Goal: Task Accomplishment & Management: Manage account settings

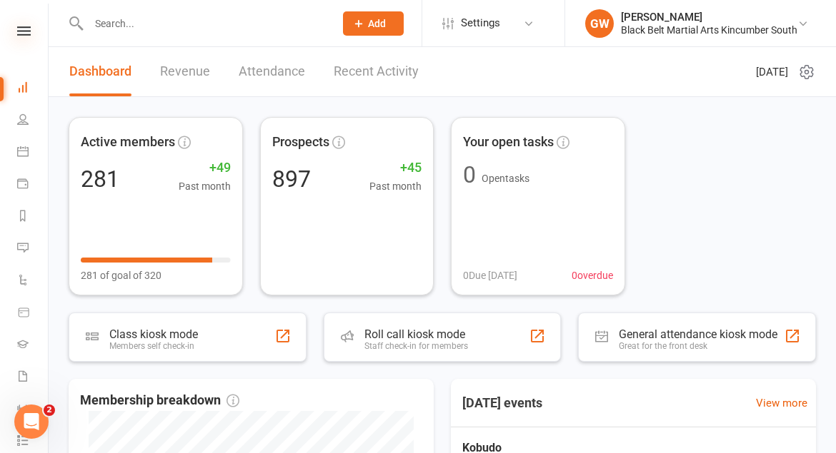
click at [27, 29] on icon at bounding box center [24, 30] width 14 height 9
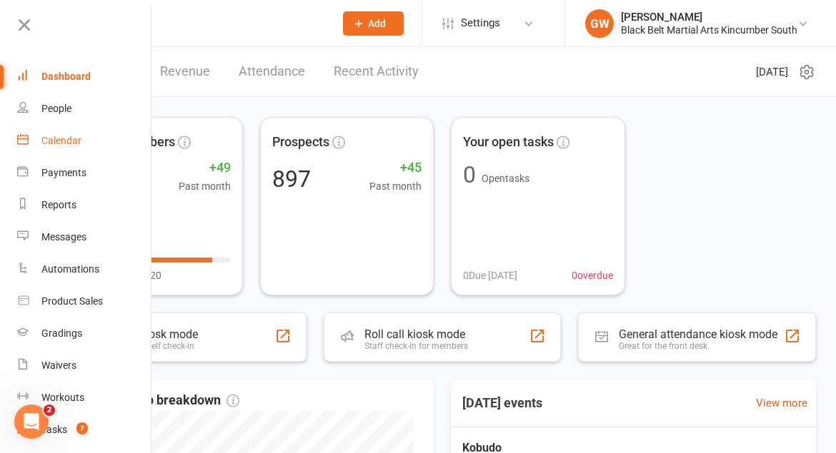
click at [54, 142] on div "Calendar" at bounding box center [61, 140] width 40 height 11
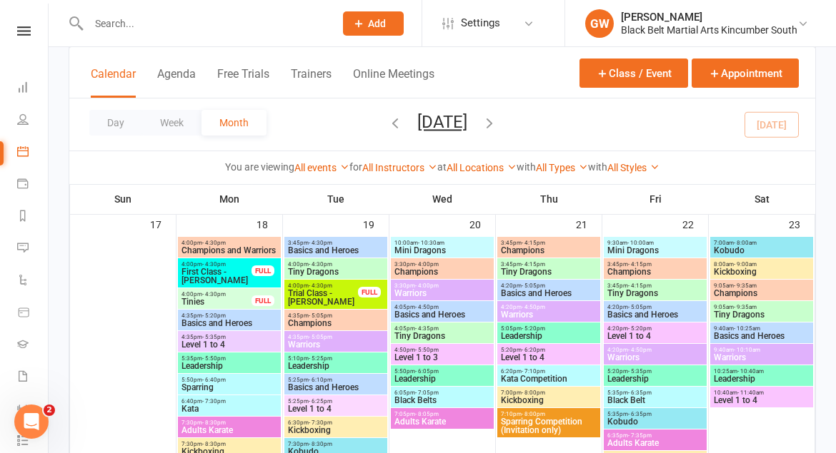
scroll to position [1191, 0]
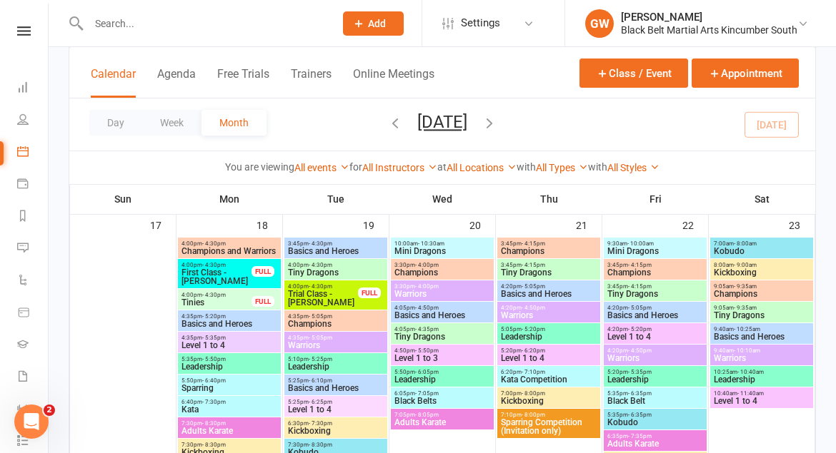
click at [344, 248] on span "Basics and Heroes" at bounding box center [335, 251] width 97 height 9
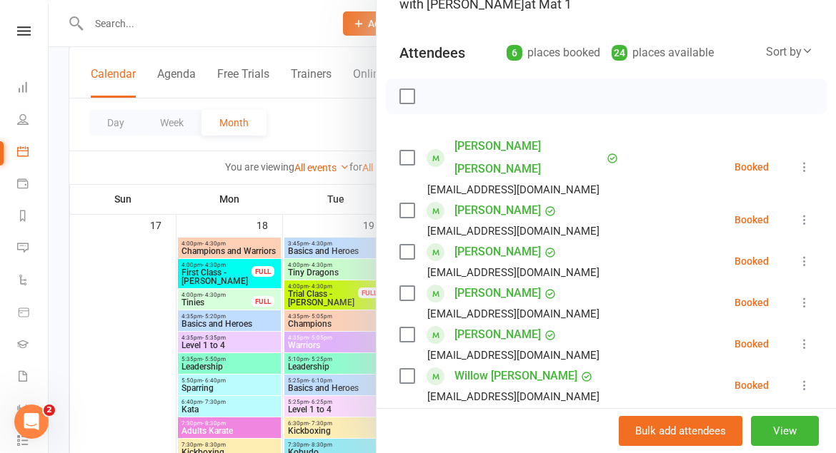
scroll to position [0, 0]
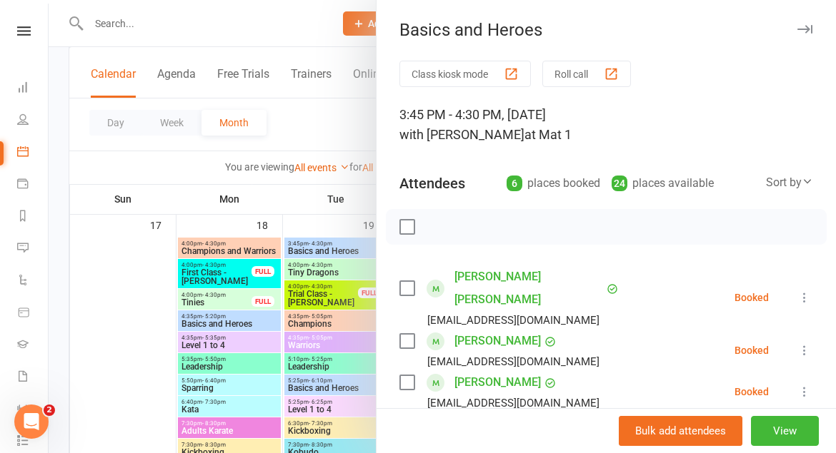
click at [801, 33] on icon "button" at bounding box center [804, 29] width 15 height 9
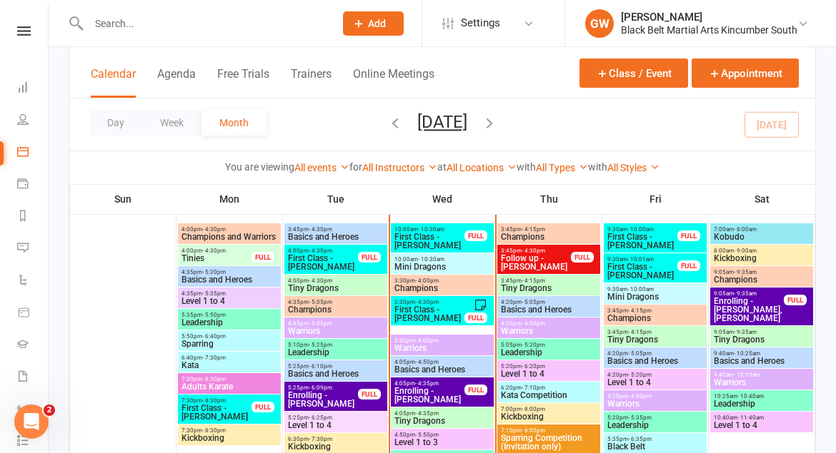
scroll to position [856, 0]
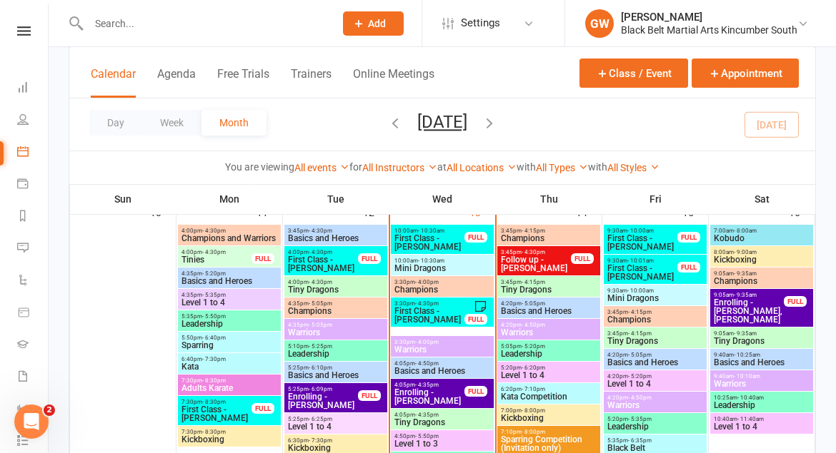
click at [326, 371] on span "Basics and Heroes" at bounding box center [335, 375] width 97 height 9
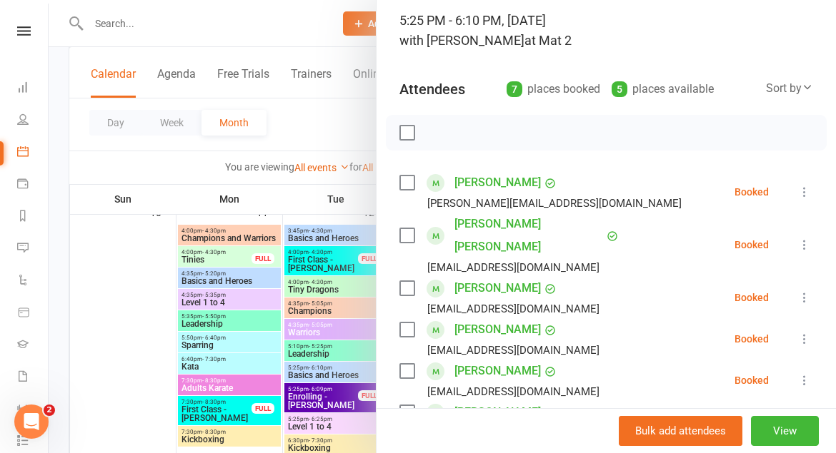
scroll to position [0, 0]
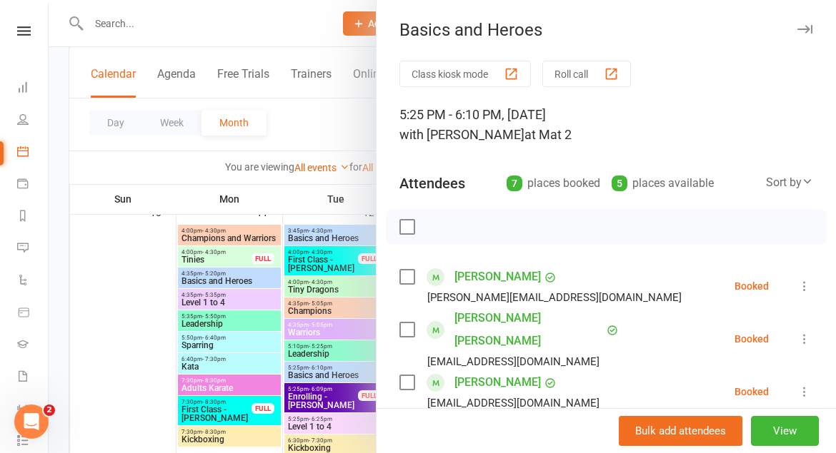
click at [806, 26] on icon "button" at bounding box center [804, 29] width 15 height 9
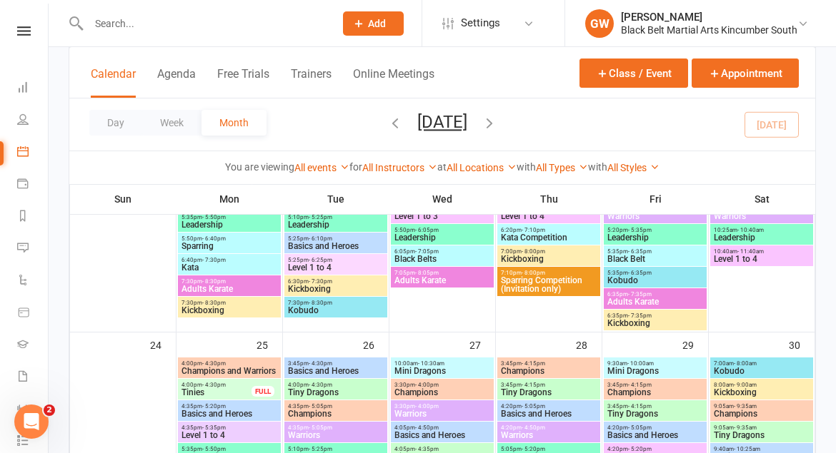
scroll to position [1338, 0]
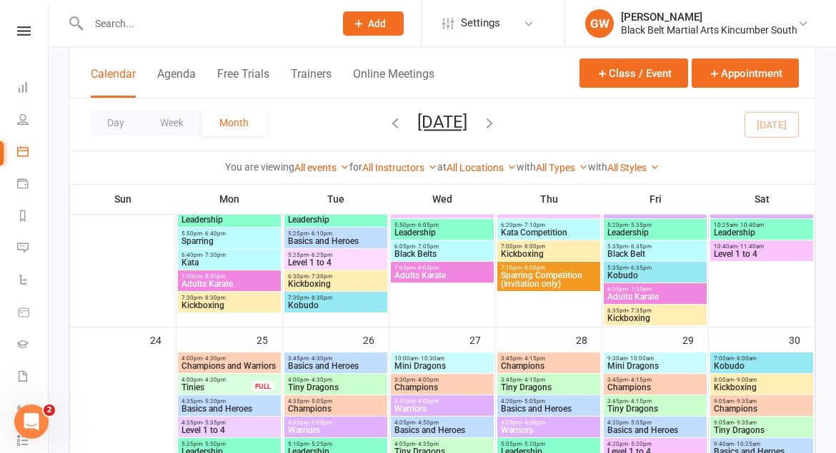
click at [228, 283] on span "Adults Karate" at bounding box center [229, 284] width 97 height 9
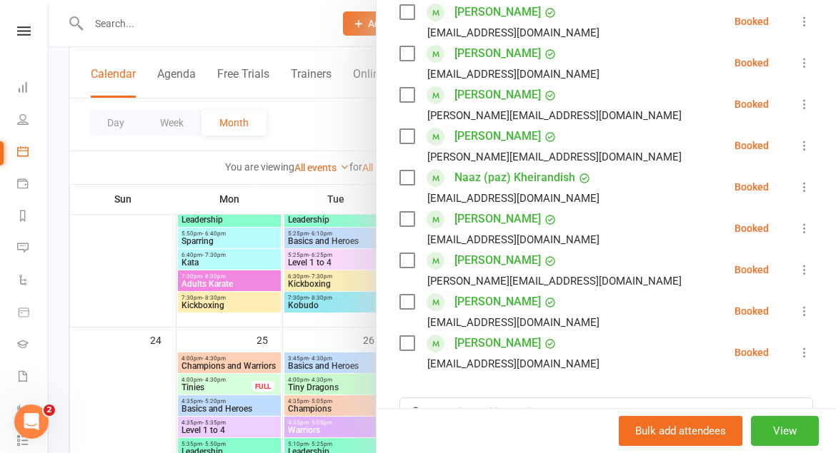
scroll to position [219, 0]
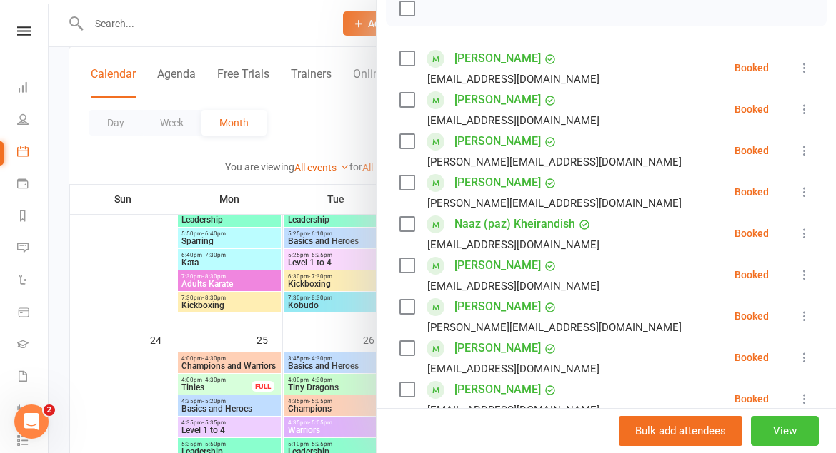
click at [800, 433] on button "View" at bounding box center [785, 431] width 68 height 30
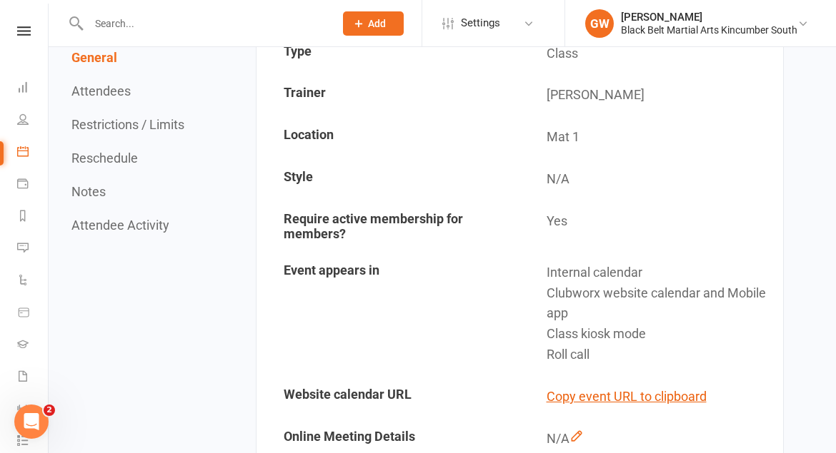
scroll to position [100, 0]
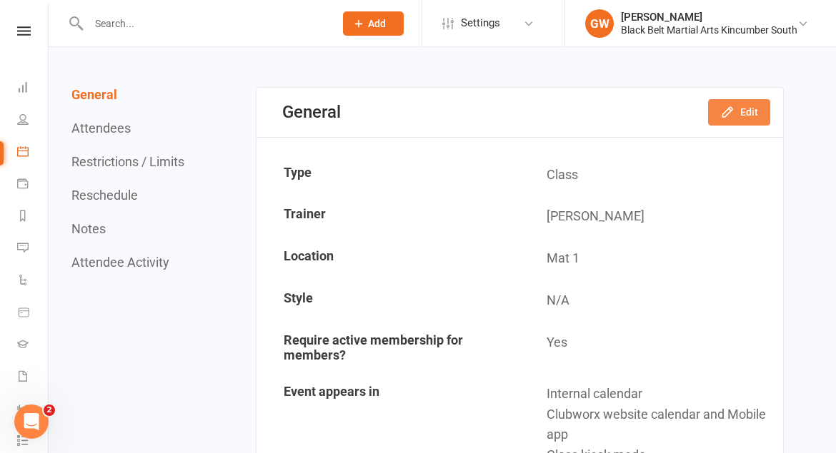
click at [731, 109] on icon "button" at bounding box center [727, 112] width 14 height 14
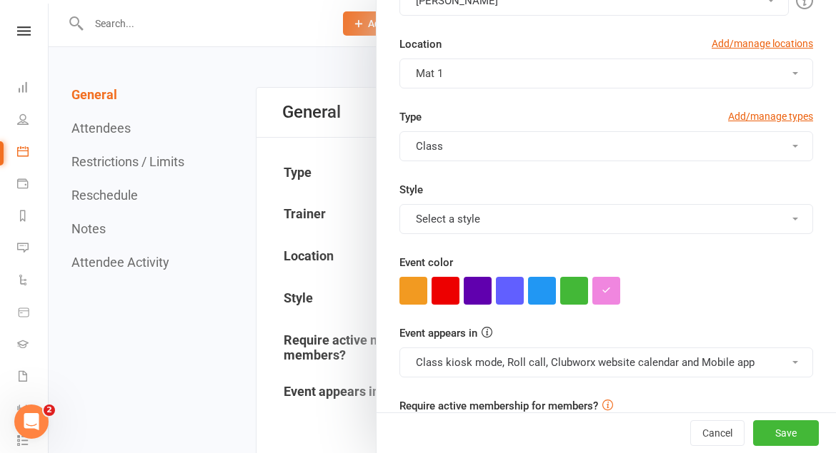
scroll to position [349, 0]
click at [527, 218] on button "Select a style" at bounding box center [605, 220] width 413 height 30
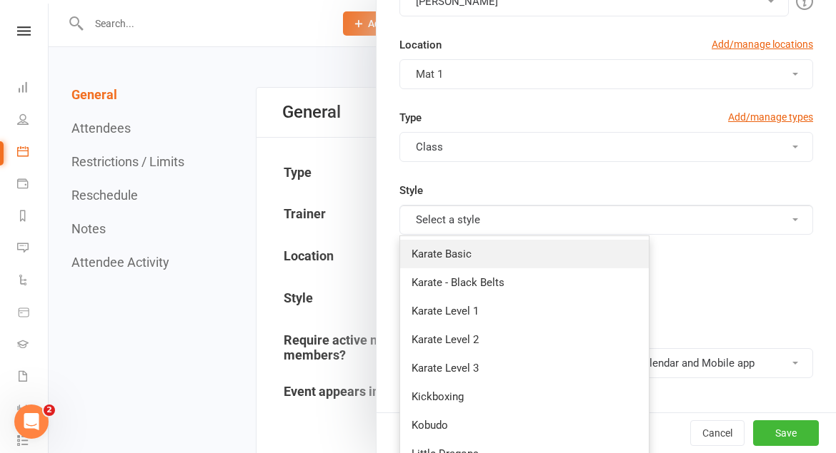
click at [504, 250] on link "Karate Basic" at bounding box center [524, 254] width 249 height 29
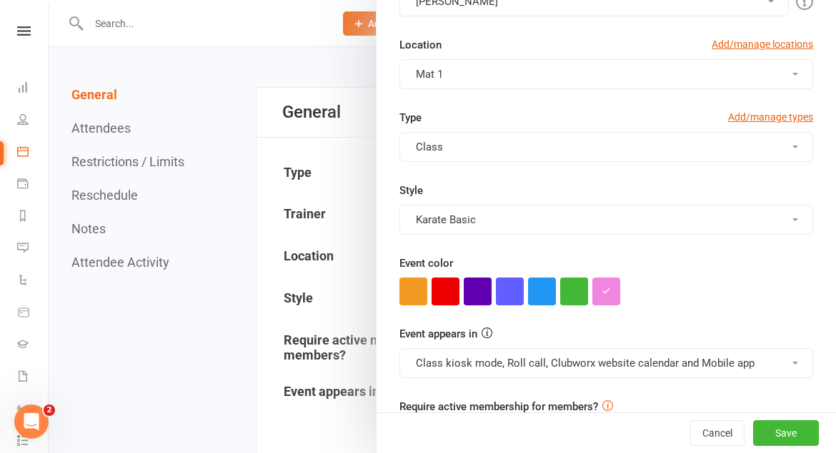
click at [512, 224] on button "Karate Basic" at bounding box center [605, 220] width 413 height 30
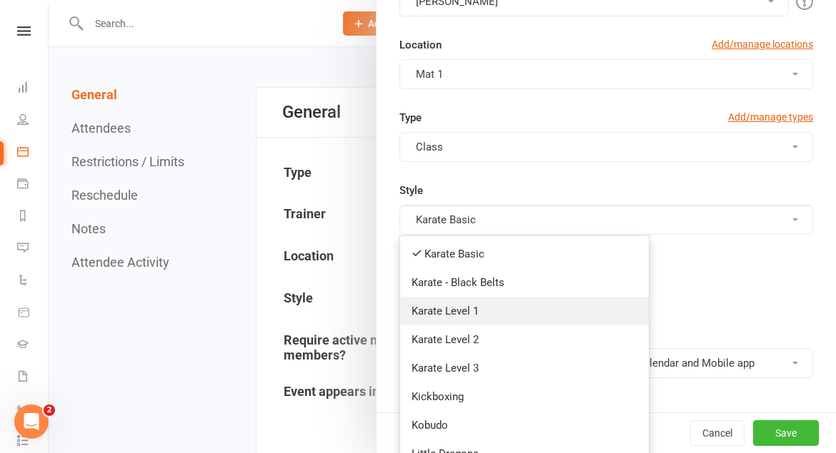
click at [476, 308] on link "Karate Level 1" at bounding box center [524, 311] width 249 height 29
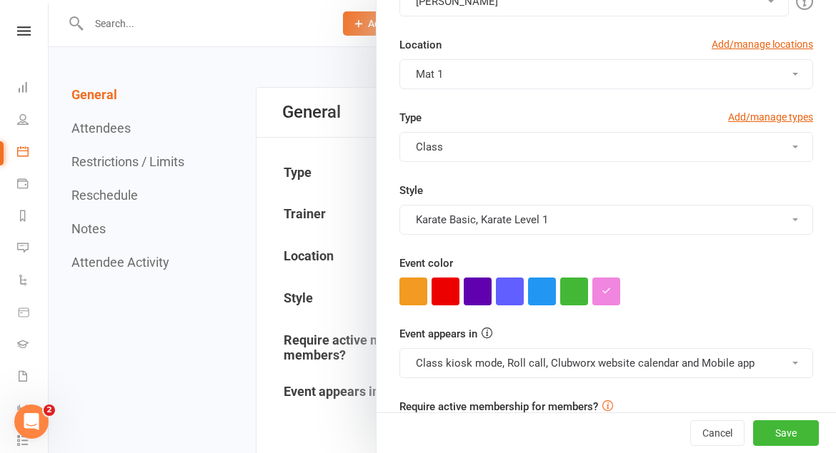
click at [511, 228] on button "Karate Basic, Karate Level 1" at bounding box center [605, 220] width 413 height 30
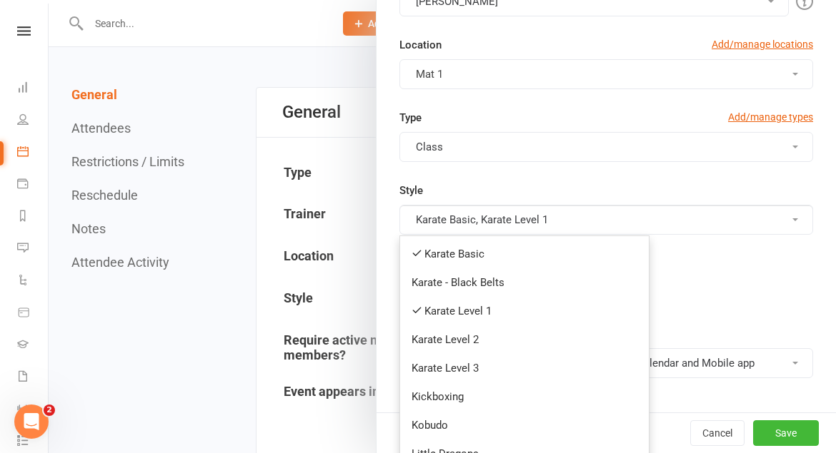
click at [489, 284] on link "Karate - Black Belts" at bounding box center [524, 283] width 249 height 29
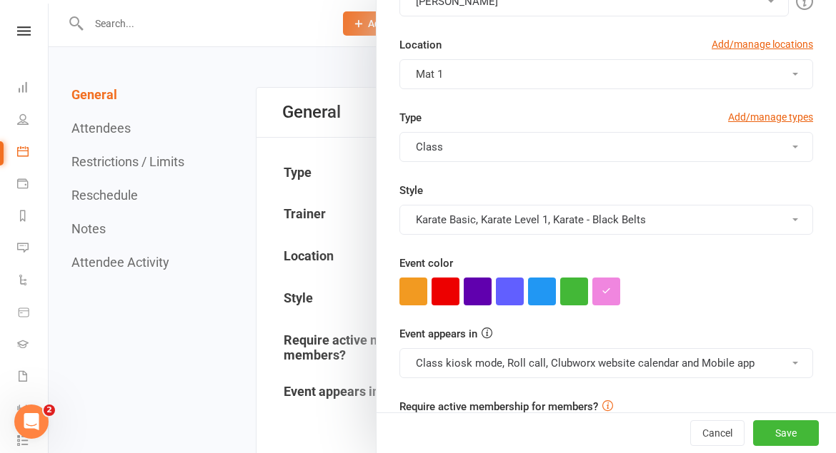
click at [516, 222] on button "Karate Basic, Karate Level 1, Karate - Black Belts" at bounding box center [605, 220] width 413 height 30
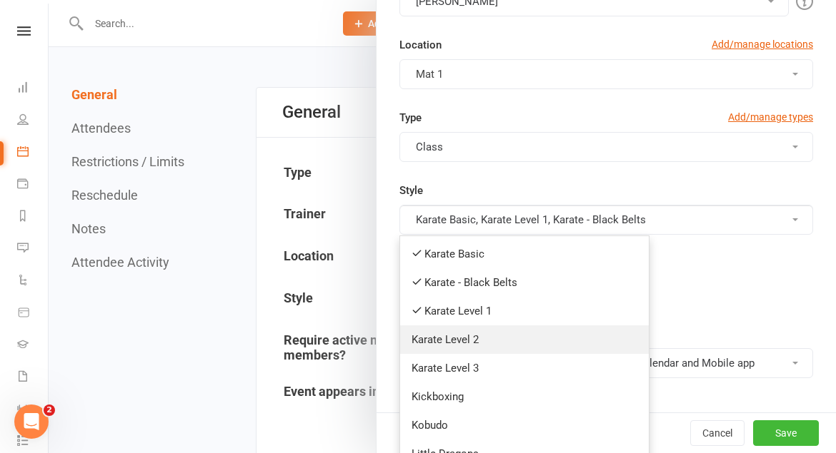
click at [480, 346] on link "Karate Level 2" at bounding box center [524, 340] width 249 height 29
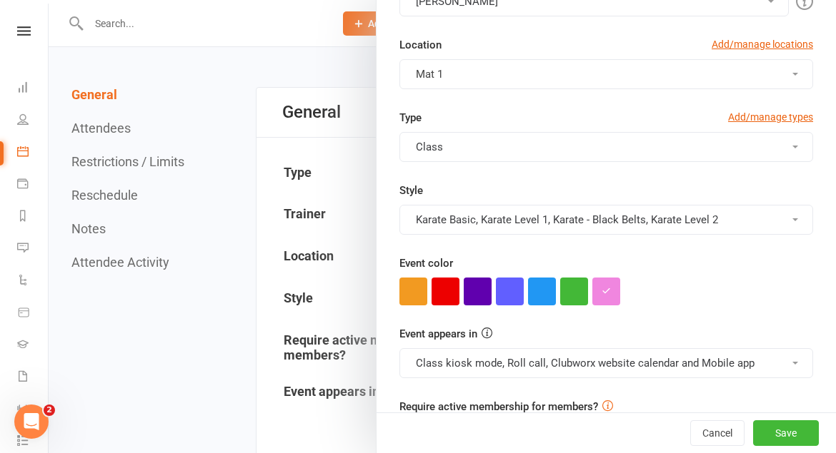
click at [519, 222] on button "Karate Basic, Karate Level 1, Karate - Black Belts, Karate Level 2" at bounding box center [605, 220] width 413 height 30
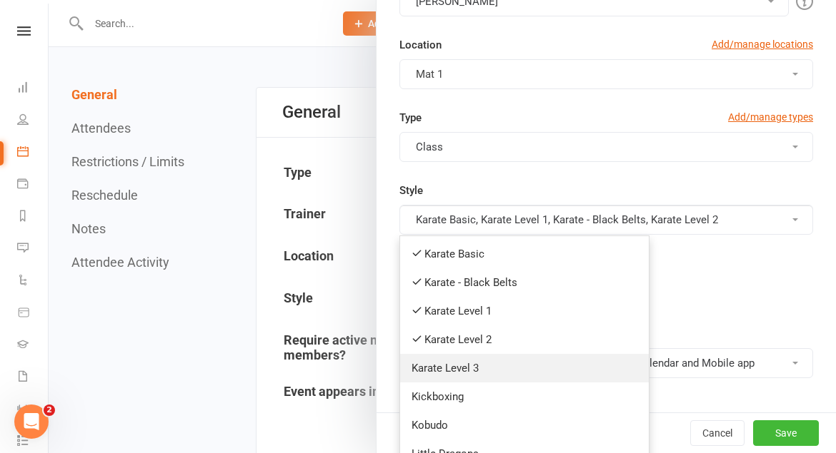
click at [489, 361] on link "Karate Level 3" at bounding box center [524, 368] width 249 height 29
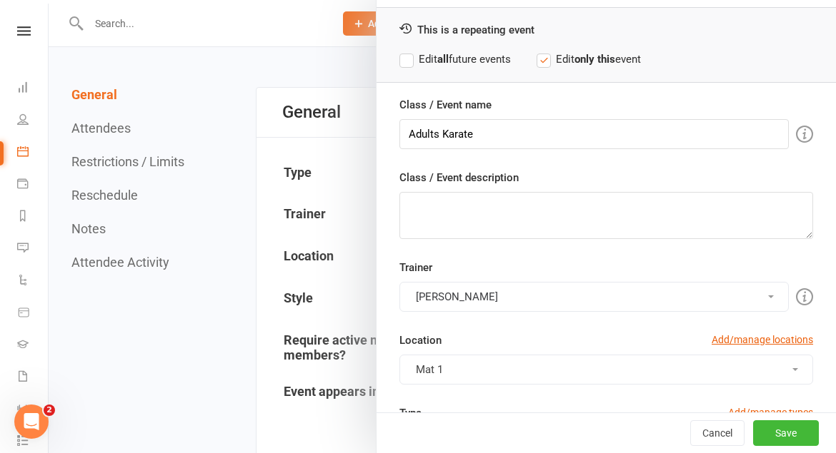
scroll to position [0, 0]
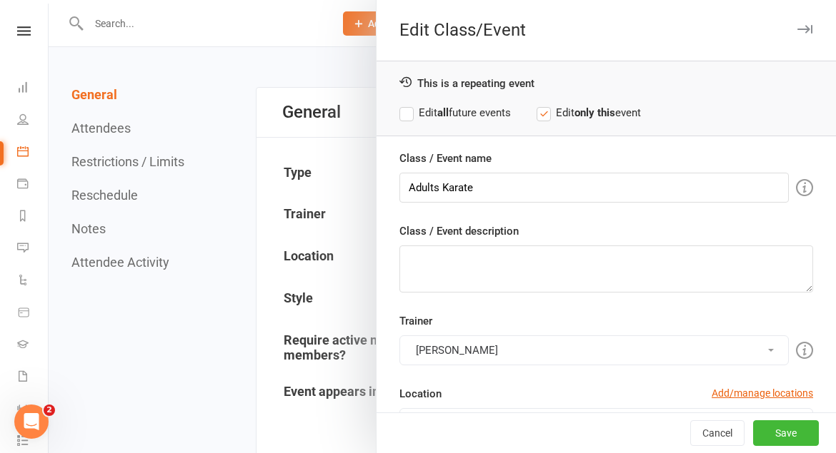
click at [407, 116] on label "Edit all future events" at bounding box center [454, 112] width 111 height 17
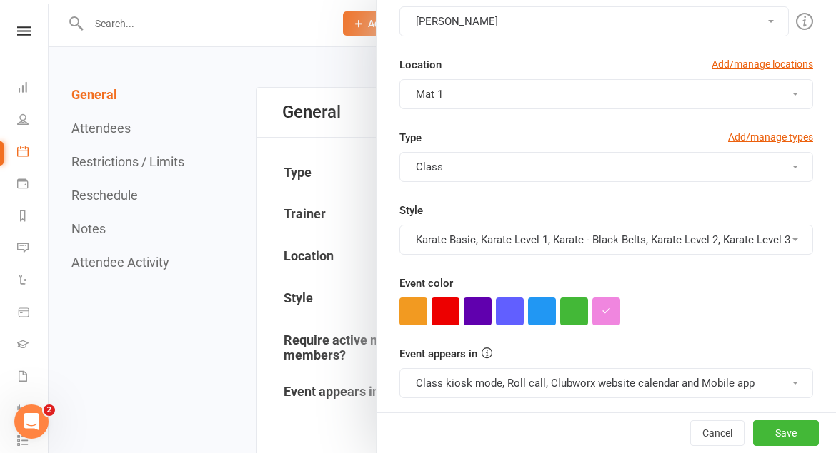
scroll to position [389, 0]
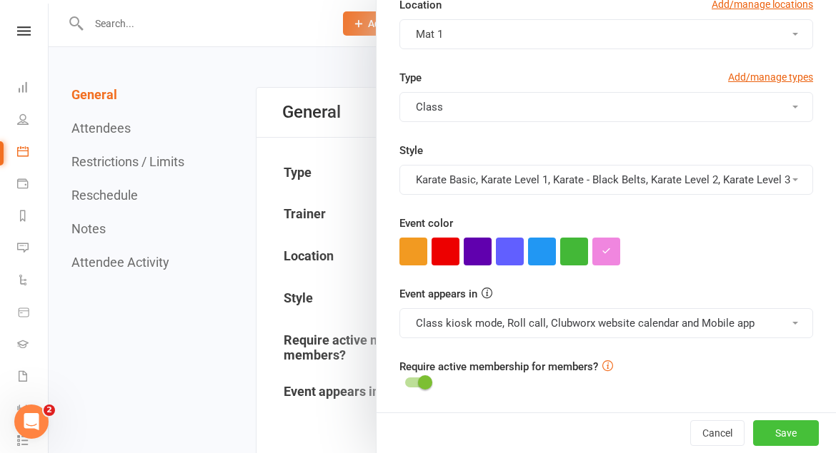
click at [798, 436] on button "Save" at bounding box center [786, 434] width 66 height 26
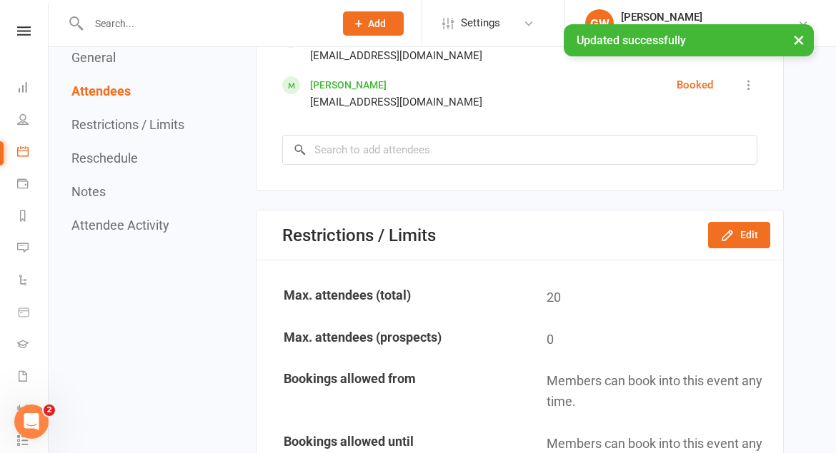
scroll to position [1164, 0]
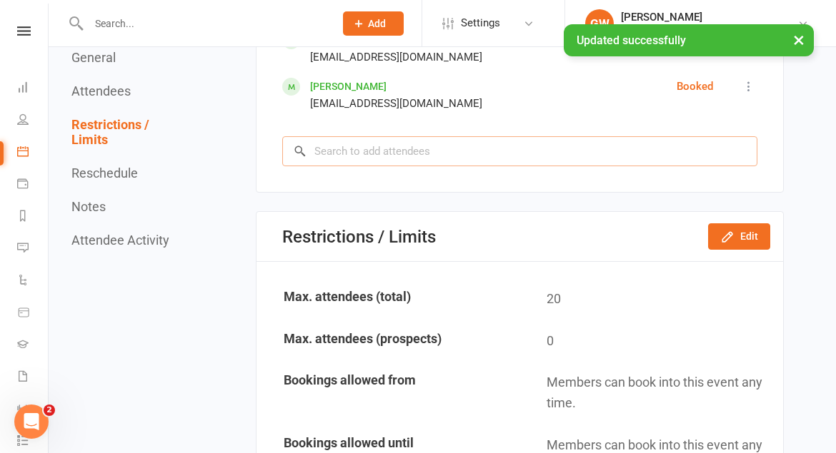
click at [551, 155] on input "search" at bounding box center [519, 151] width 475 height 30
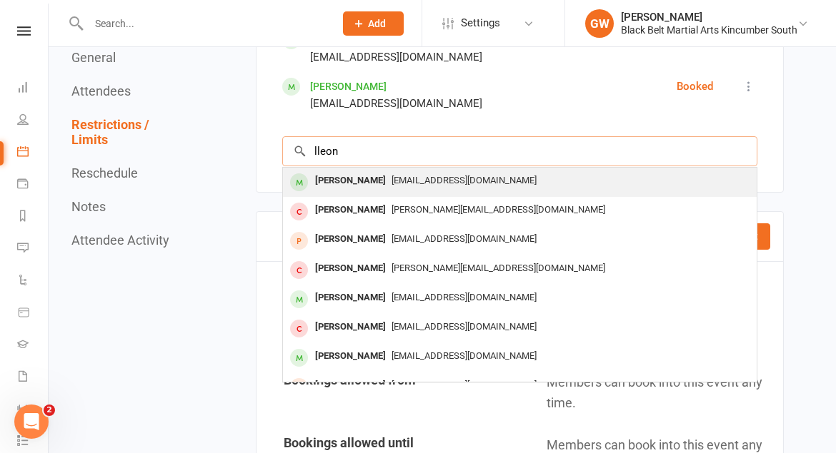
type input "lleon"
click at [487, 184] on span "[EMAIL_ADDRESS][DOMAIN_NAME]" at bounding box center [463, 180] width 145 height 11
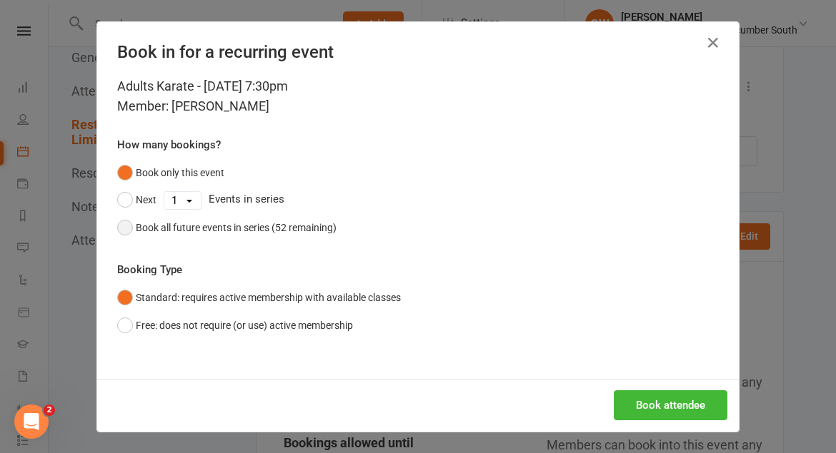
click at [126, 227] on button "Book all future events in series (52 remaining)" at bounding box center [226, 227] width 219 height 27
click at [626, 407] on button "Book attendee" at bounding box center [670, 406] width 114 height 30
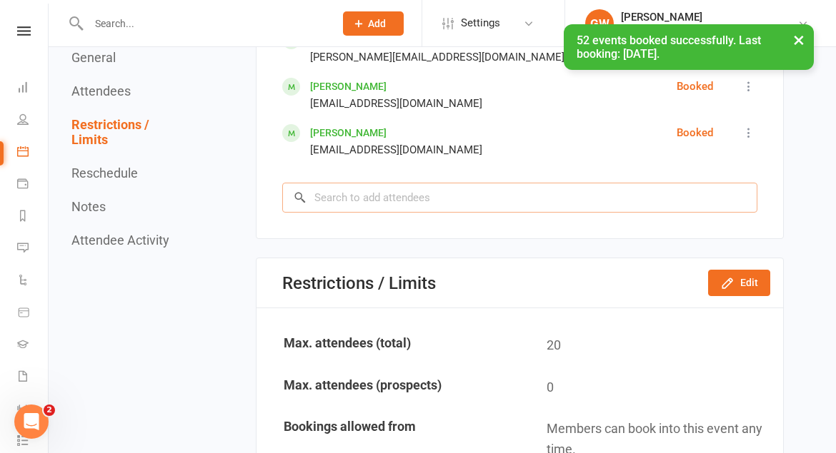
click at [404, 196] on input "search" at bounding box center [519, 198] width 475 height 30
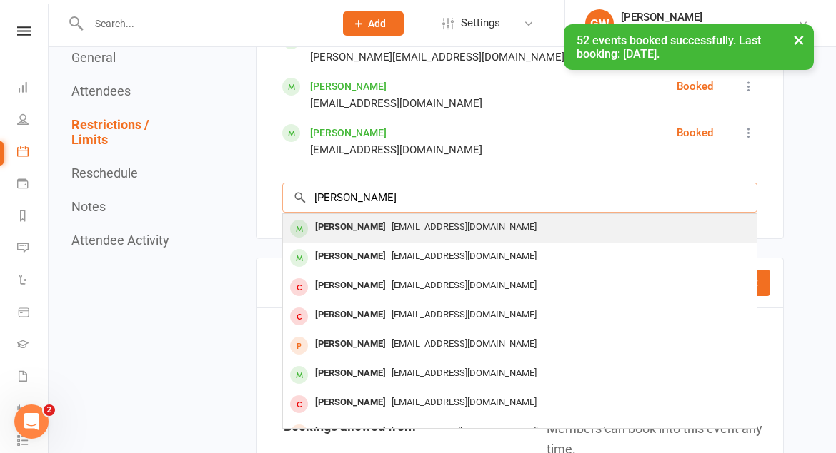
type input "[PERSON_NAME]"
click at [414, 238] on div "[PERSON_NAME] [EMAIL_ADDRESS][DOMAIN_NAME]" at bounding box center [519, 228] width 473 height 29
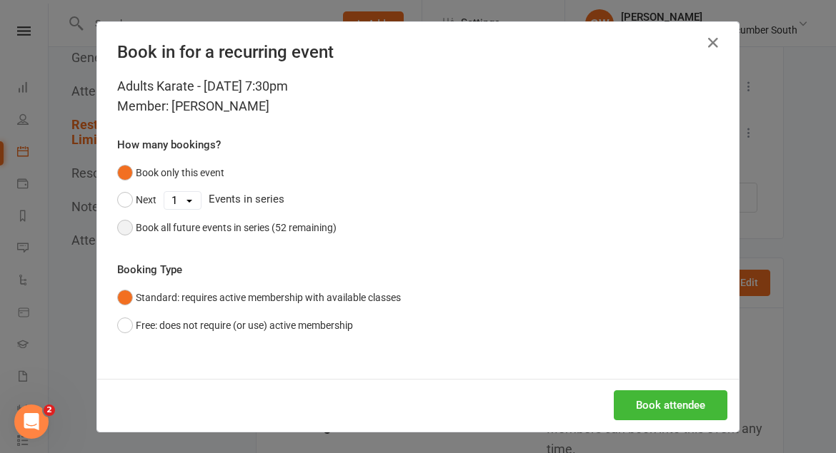
click at [126, 228] on button "Book all future events in series (52 remaining)" at bounding box center [226, 227] width 219 height 27
click at [673, 405] on button "Book attendee" at bounding box center [670, 406] width 114 height 30
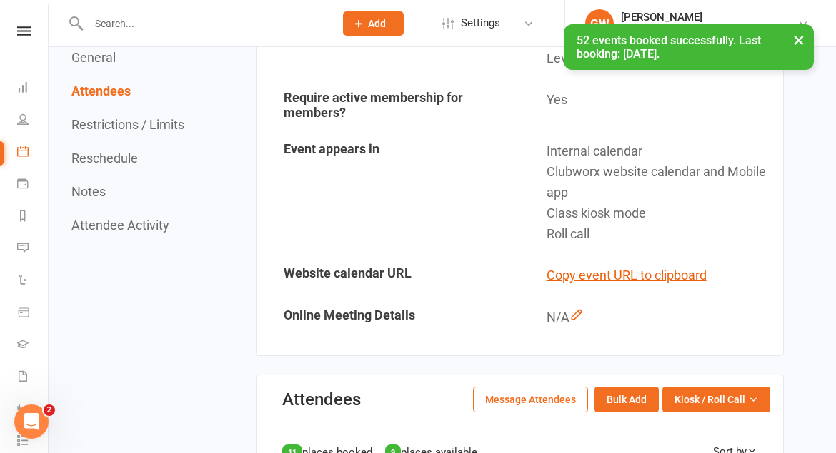
scroll to position [0, 0]
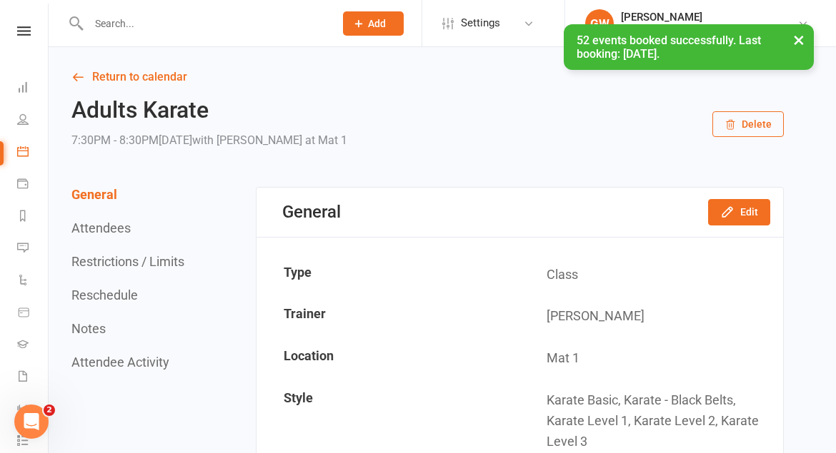
click at [796, 39] on button "×" at bounding box center [799, 39] width 26 height 31
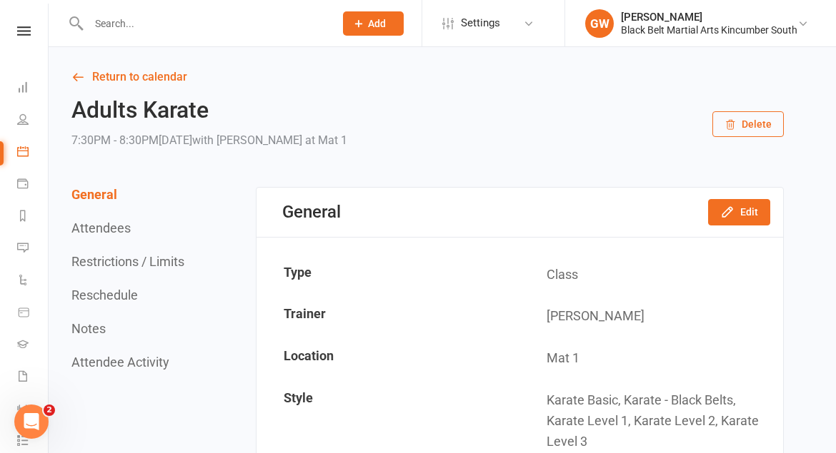
click at [141, 26] on input "text" at bounding box center [204, 24] width 240 height 20
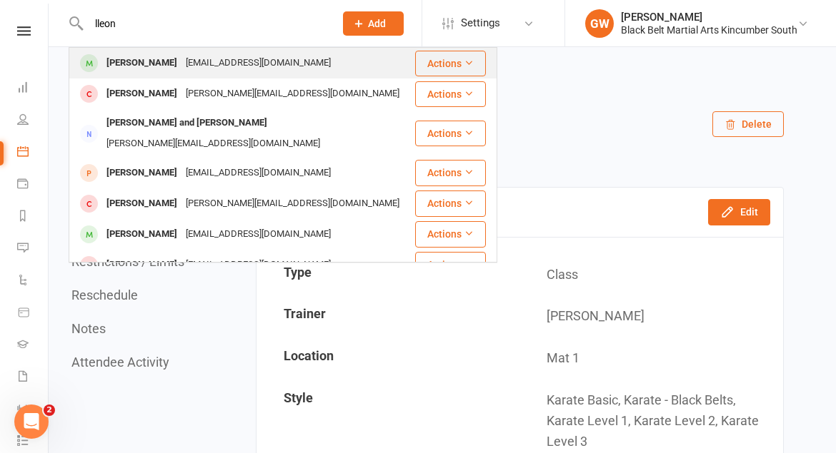
type input "lleon"
click at [115, 61] on div "[PERSON_NAME]" at bounding box center [141, 63] width 79 height 21
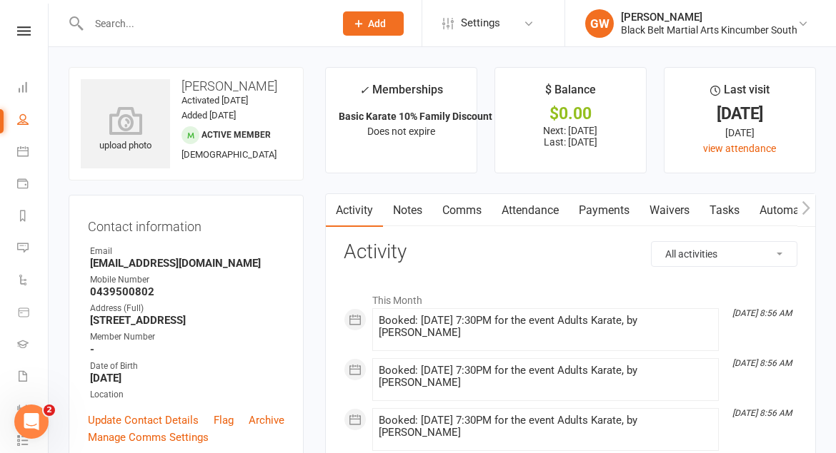
click at [543, 205] on link "Attendance" at bounding box center [529, 210] width 77 height 33
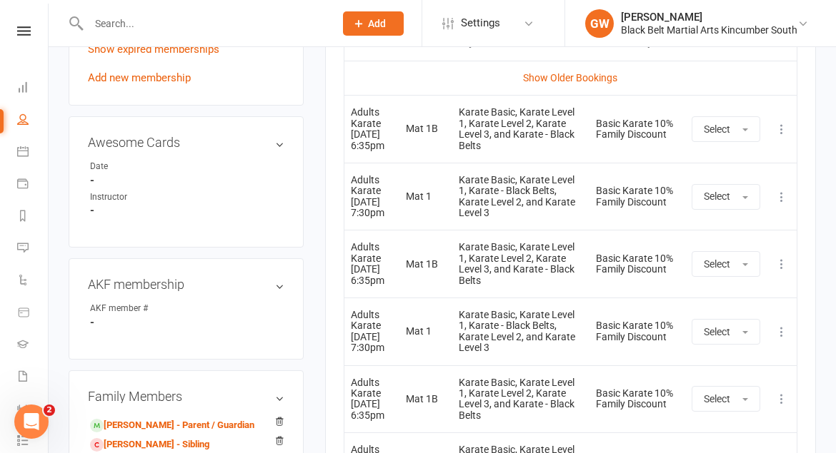
scroll to position [718, 0]
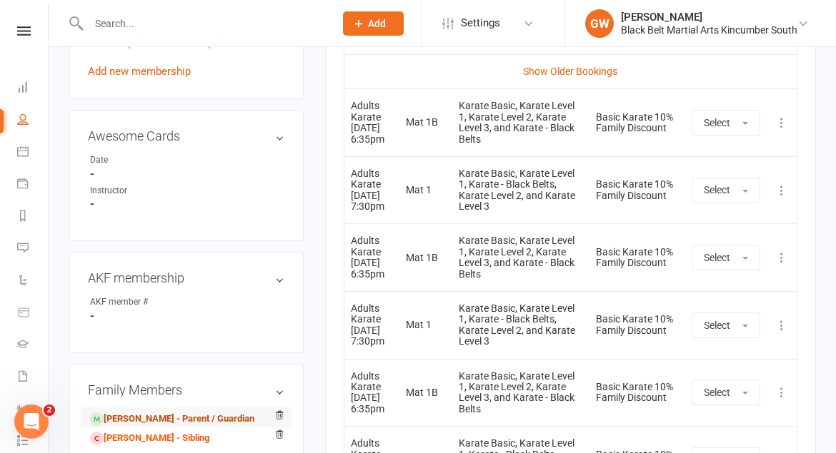
click at [234, 423] on link "[PERSON_NAME] - Parent / Guardian" at bounding box center [172, 419] width 164 height 15
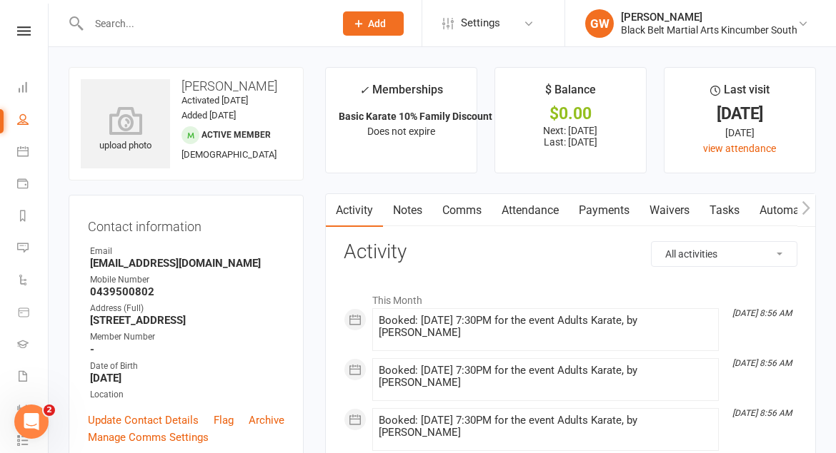
click at [542, 213] on link "Attendance" at bounding box center [529, 210] width 77 height 33
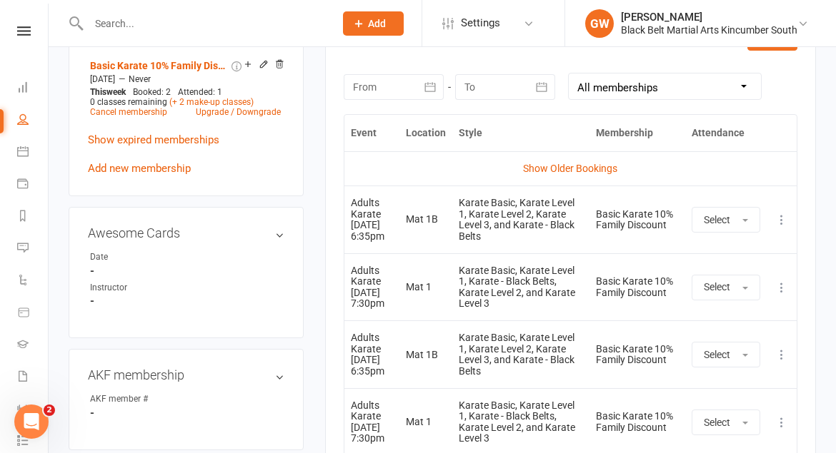
scroll to position [622, 0]
click at [29, 30] on icon at bounding box center [24, 30] width 14 height 9
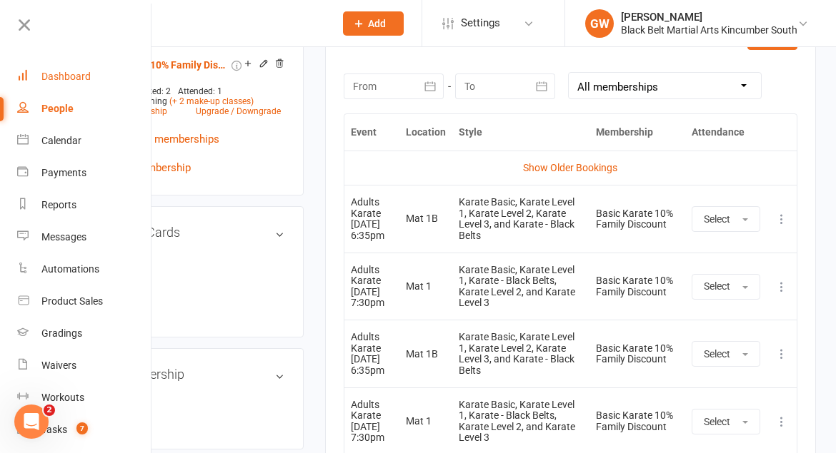
click at [62, 75] on div "Dashboard" at bounding box center [65, 76] width 49 height 11
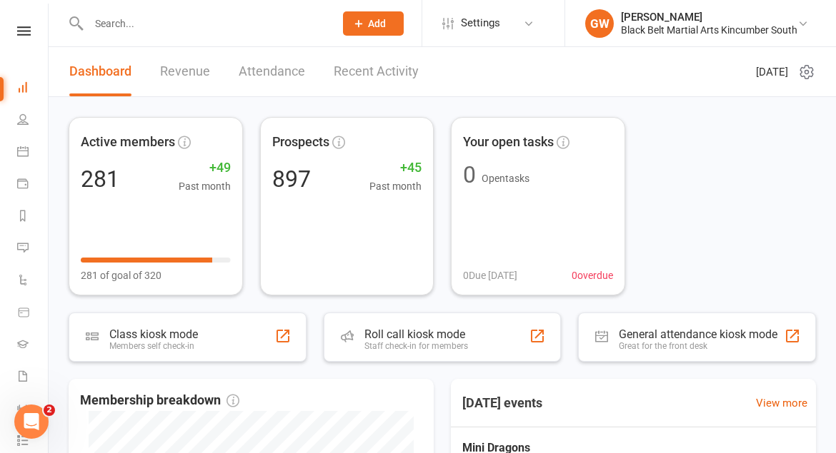
click at [189, 72] on link "Revenue" at bounding box center [185, 71] width 50 height 49
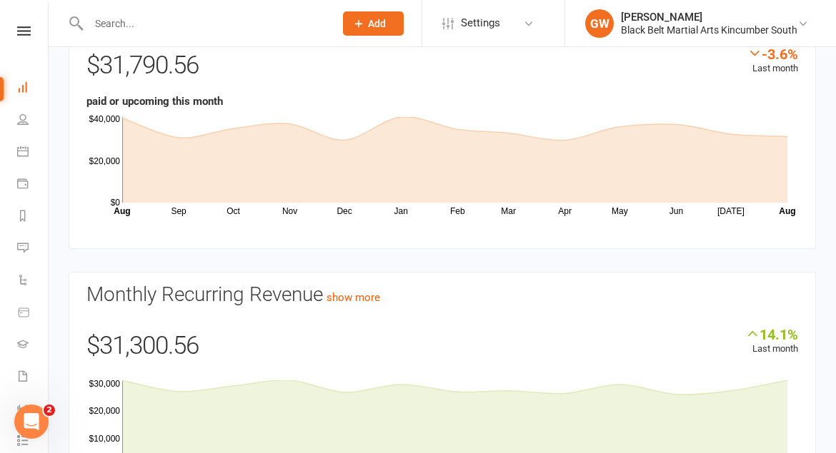
scroll to position [122, 0]
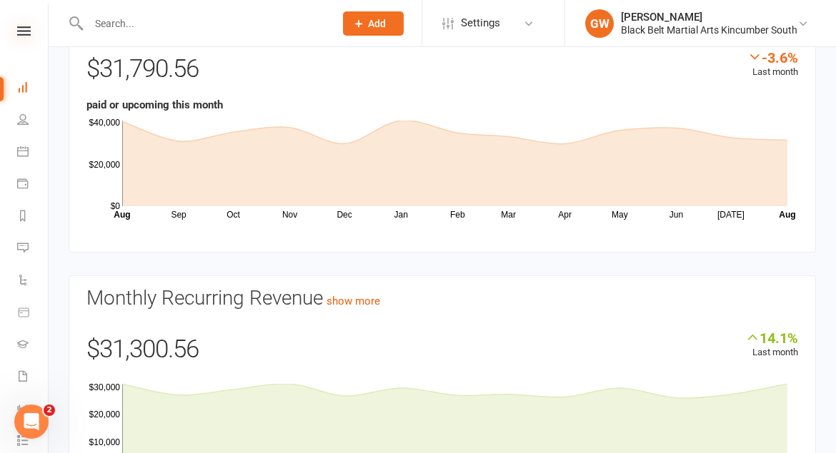
click at [25, 29] on icon at bounding box center [24, 30] width 14 height 9
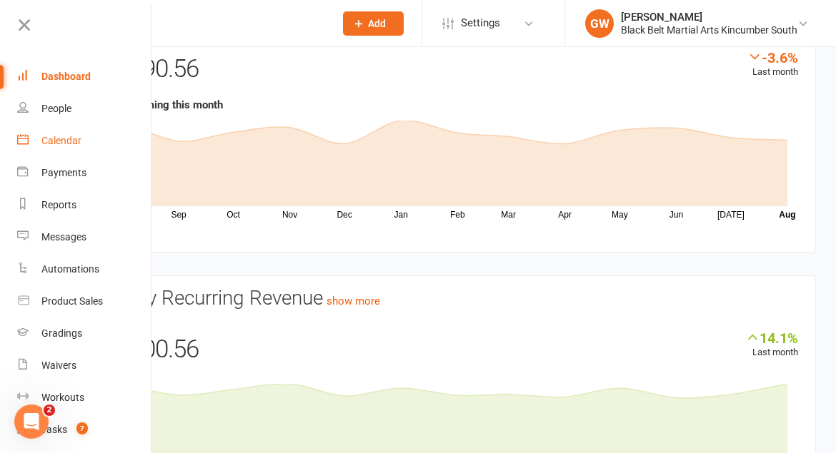
click at [74, 140] on div "Calendar" at bounding box center [61, 140] width 40 height 11
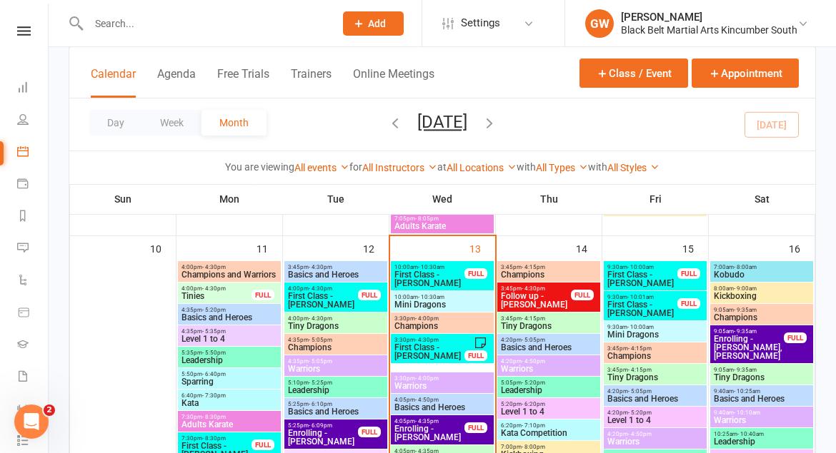
scroll to position [823, 0]
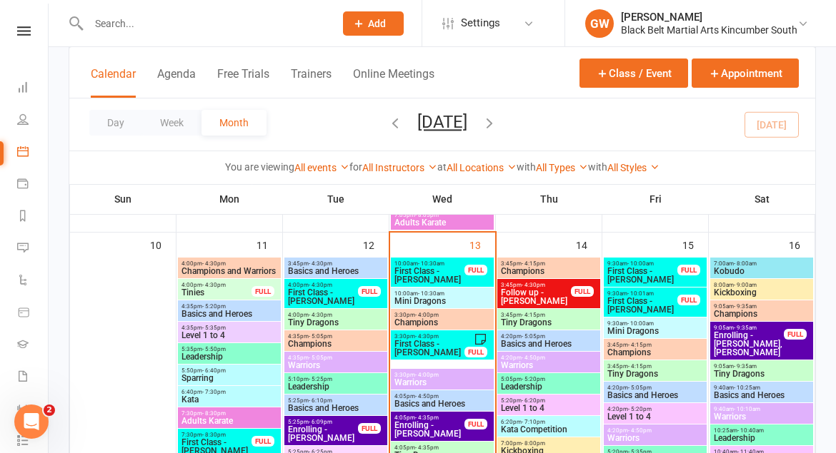
click at [426, 264] on span "- 10:30am" at bounding box center [431, 264] width 26 height 6
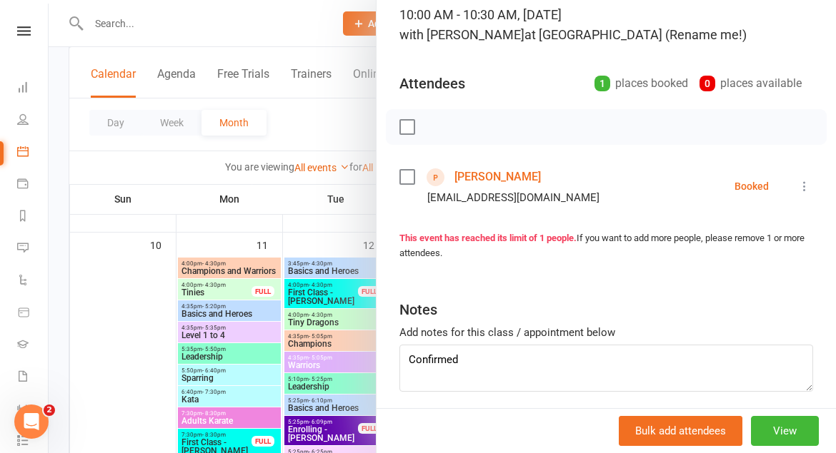
scroll to position [0, 0]
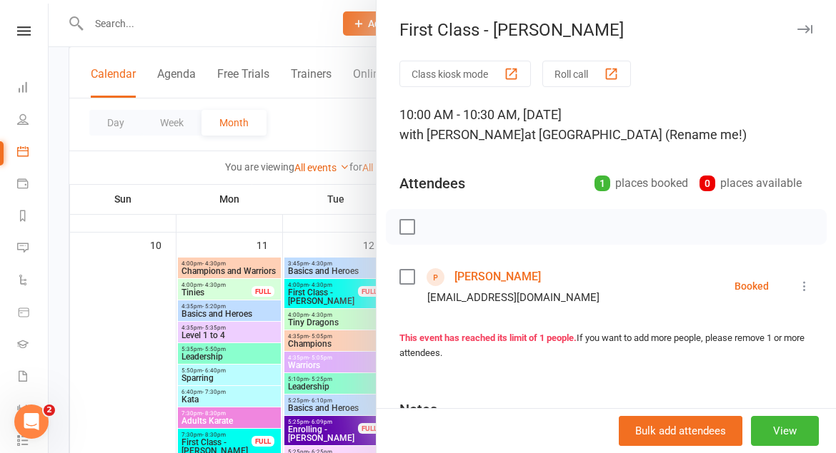
click at [807, 26] on icon "button" at bounding box center [804, 29] width 15 height 9
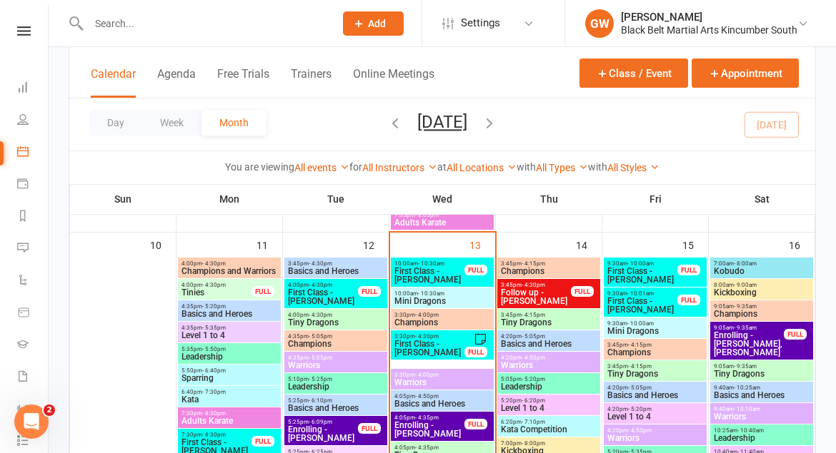
click at [419, 356] on span "First Class - [PERSON_NAME]" at bounding box center [428, 348] width 71 height 17
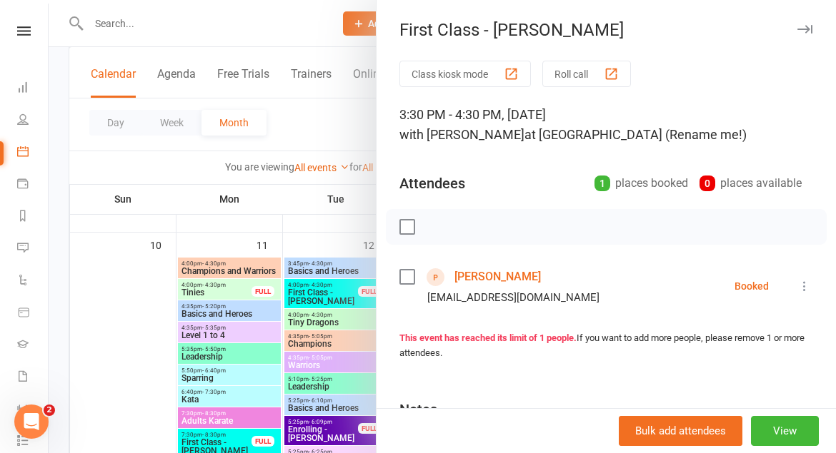
click at [806, 35] on button "button" at bounding box center [804, 29] width 17 height 17
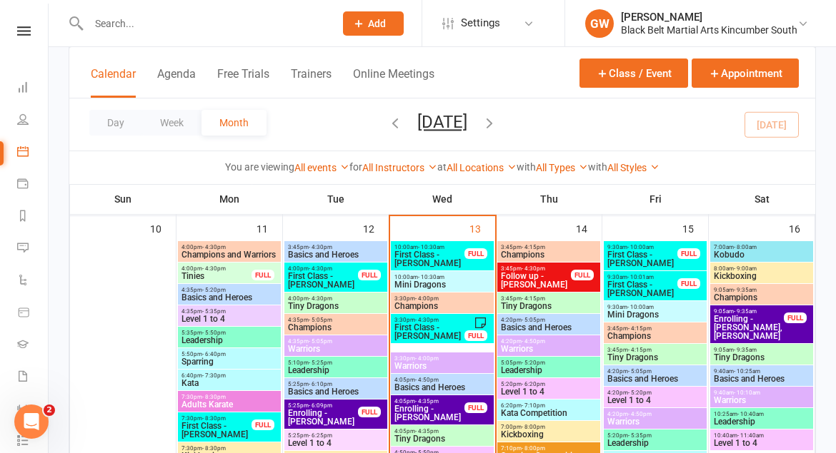
scroll to position [838, 0]
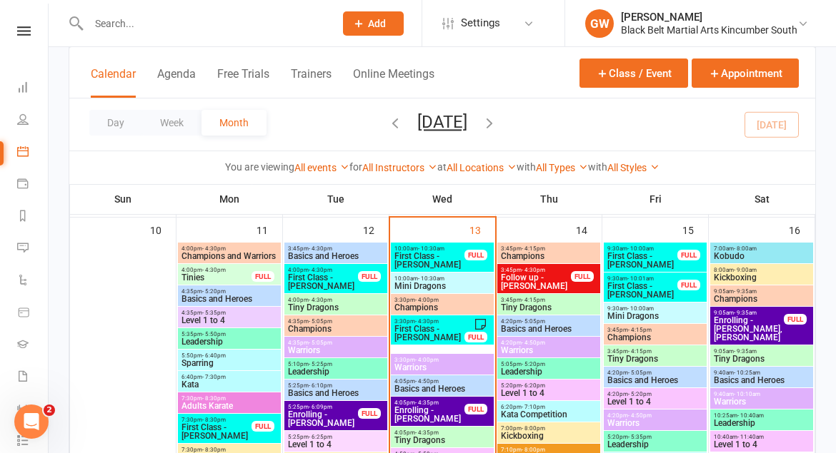
click at [401, 421] on span "Enrolling - [PERSON_NAME]" at bounding box center [428, 414] width 71 height 17
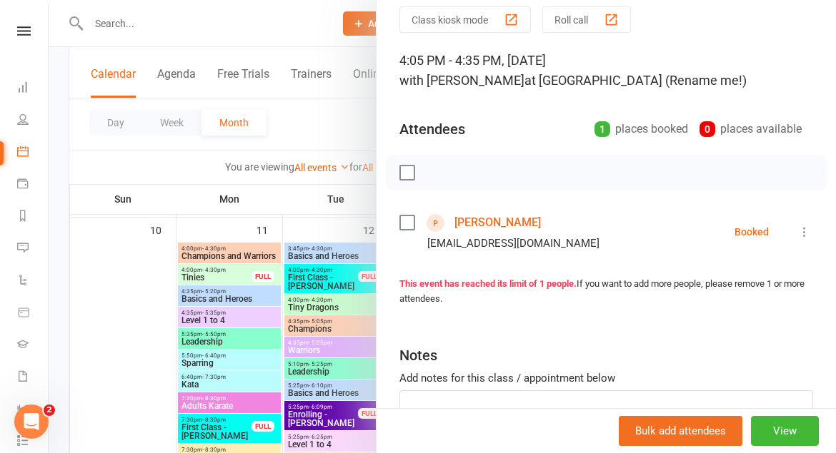
scroll to position [0, 0]
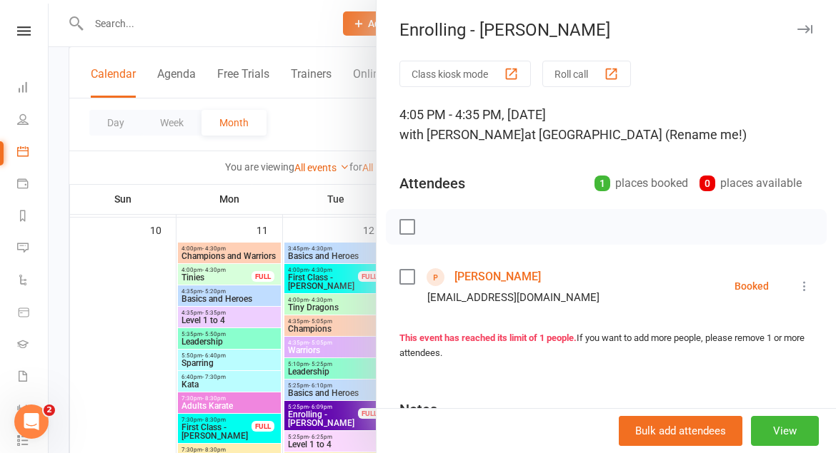
click at [806, 26] on icon "button" at bounding box center [804, 29] width 15 height 9
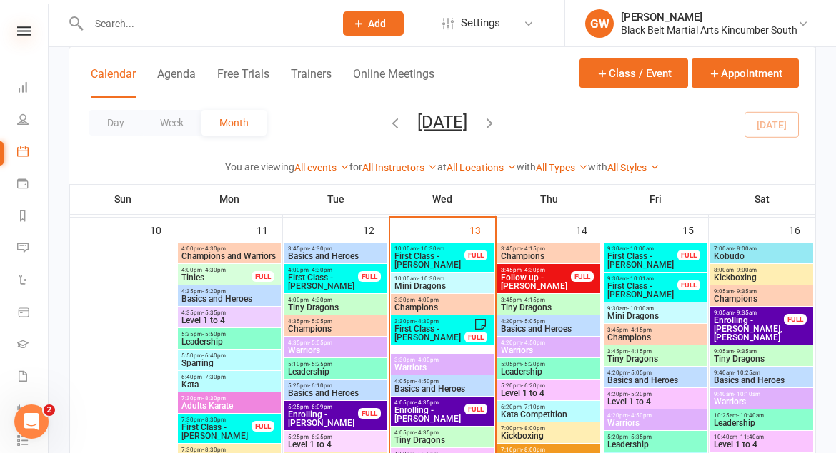
click at [28, 33] on icon at bounding box center [24, 30] width 14 height 9
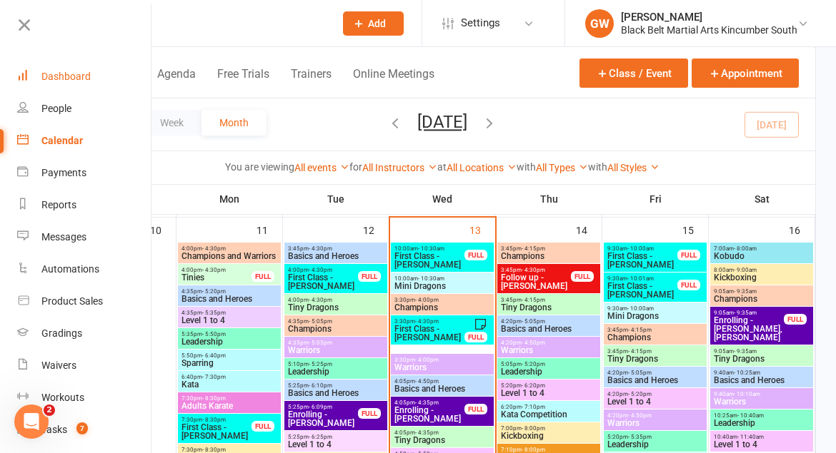
click at [60, 74] on div "Dashboard" at bounding box center [65, 76] width 49 height 11
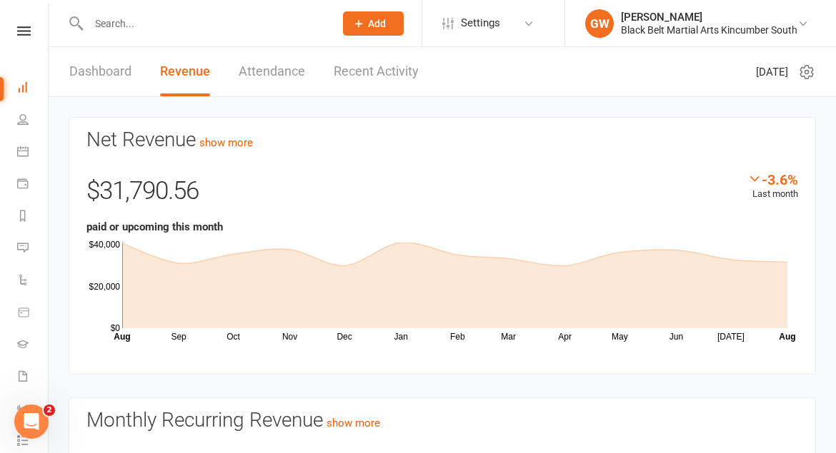
click at [289, 78] on link "Attendance" at bounding box center [272, 71] width 66 height 49
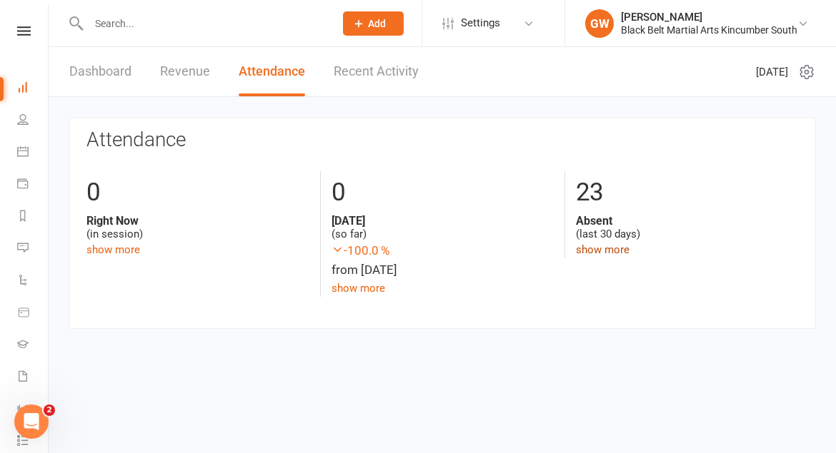
click at [601, 249] on link "show more" at bounding box center [603, 250] width 54 height 13
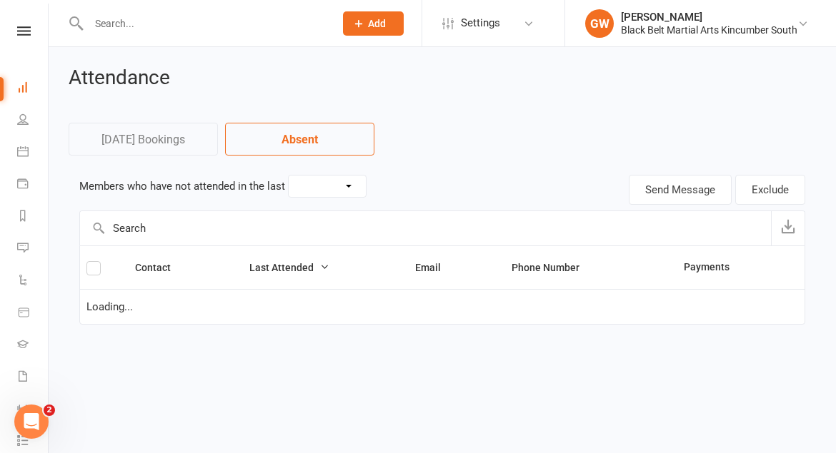
select select "30"
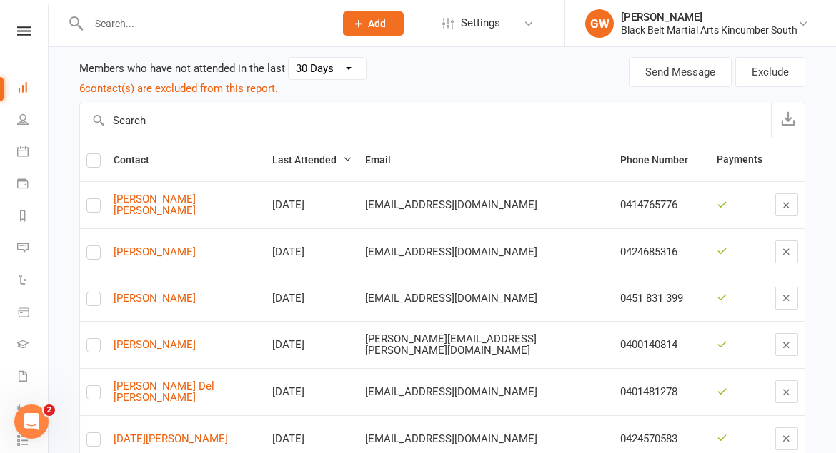
scroll to position [120, 0]
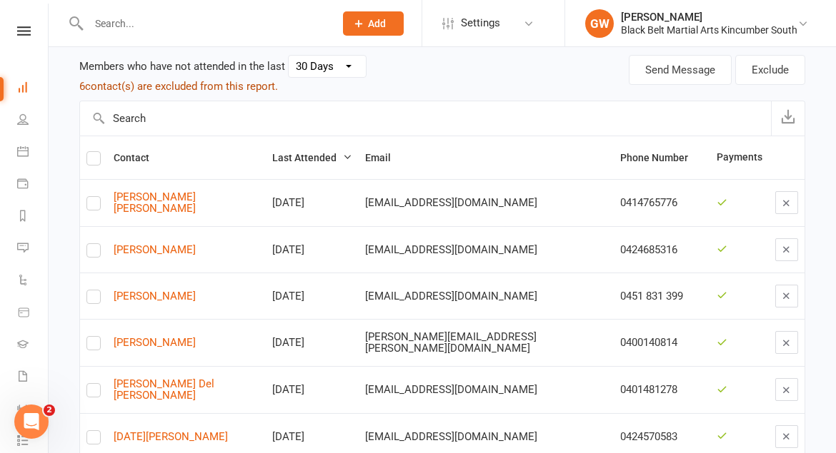
click at [223, 89] on button "6 contact(s) are excluded from this report." at bounding box center [178, 86] width 199 height 17
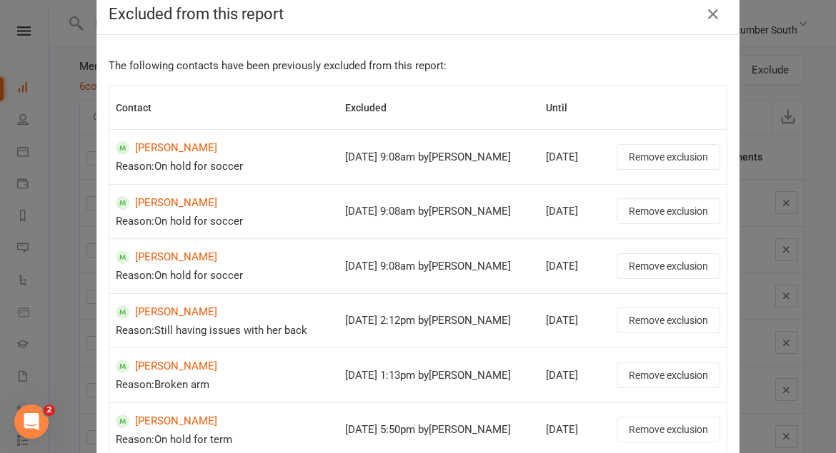
scroll to position [0, 0]
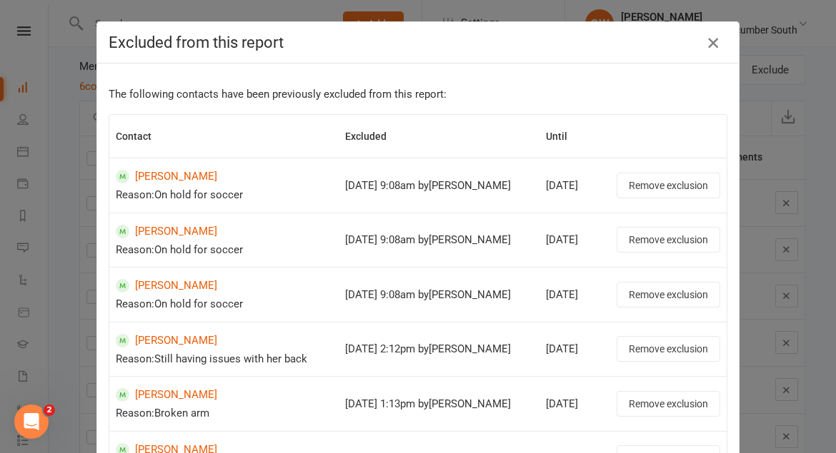
click at [713, 46] on icon "button" at bounding box center [712, 42] width 17 height 17
click at [713, 38] on icon "button" at bounding box center [712, 42] width 17 height 17
click at [772, 51] on div "Excluded from this report The following contacts have been previously excluded …" at bounding box center [418, 226] width 836 height 453
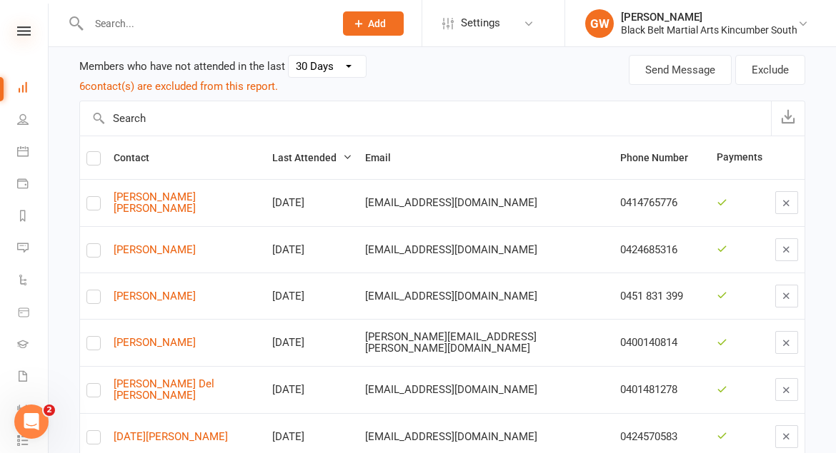
click at [26, 32] on icon at bounding box center [24, 30] width 14 height 9
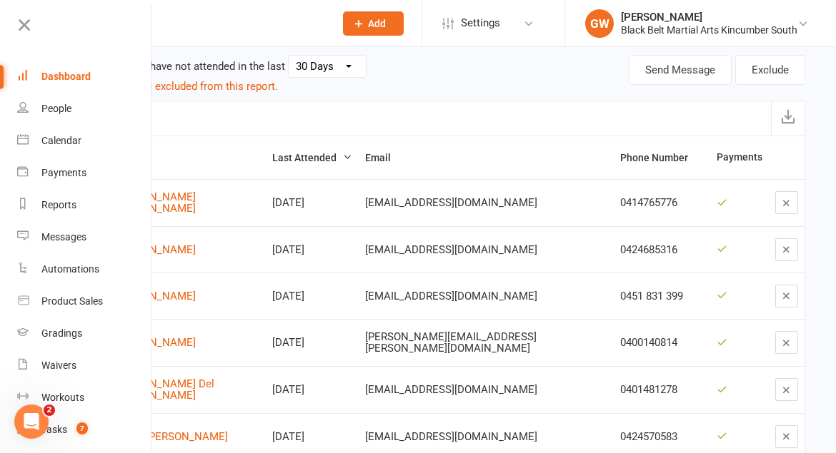
click at [51, 79] on div "Dashboard" at bounding box center [65, 76] width 49 height 11
